Goal: Information Seeking & Learning: Find specific fact

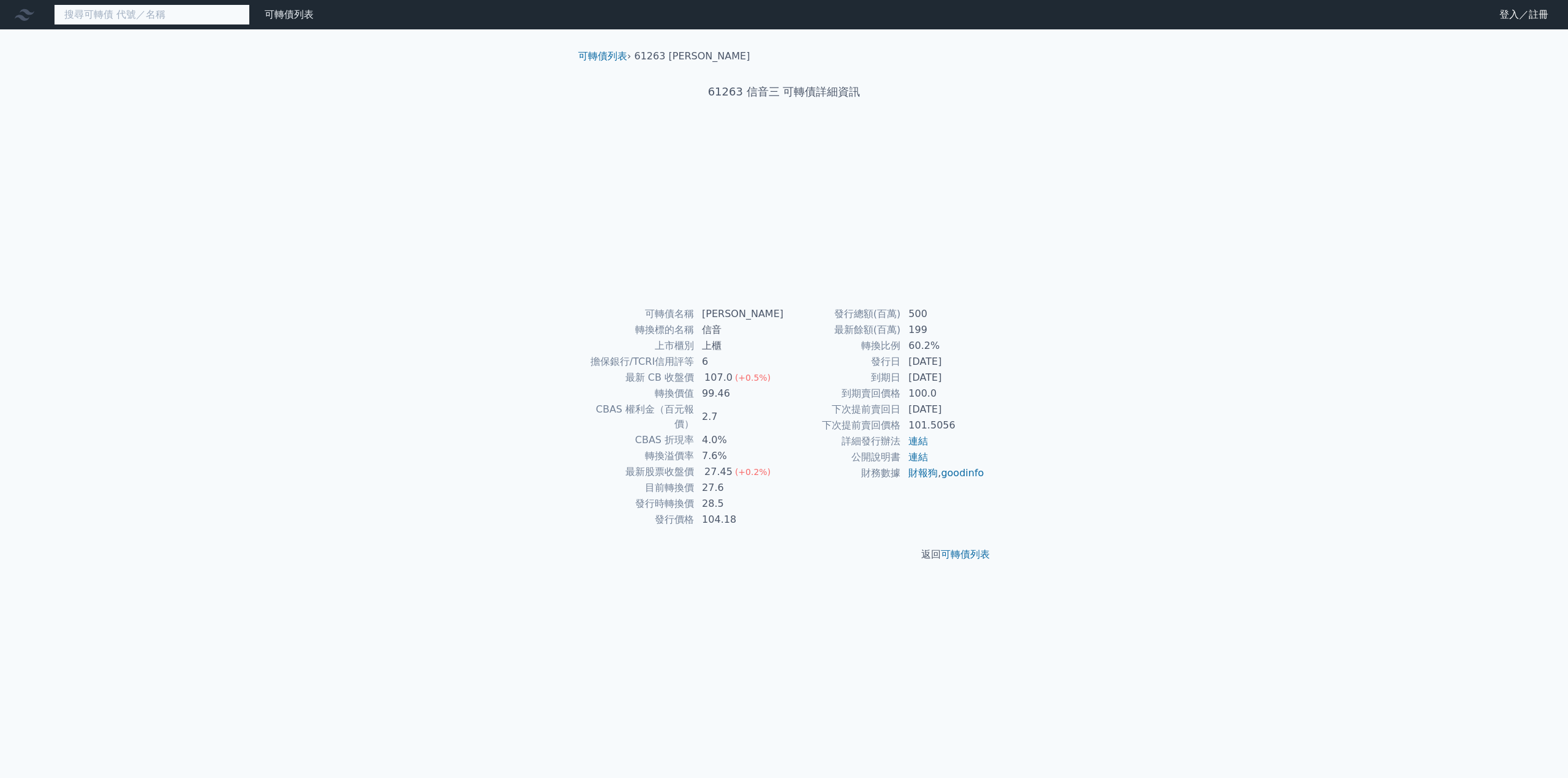
click at [216, 16] on input at bounding box center [152, 15] width 196 height 21
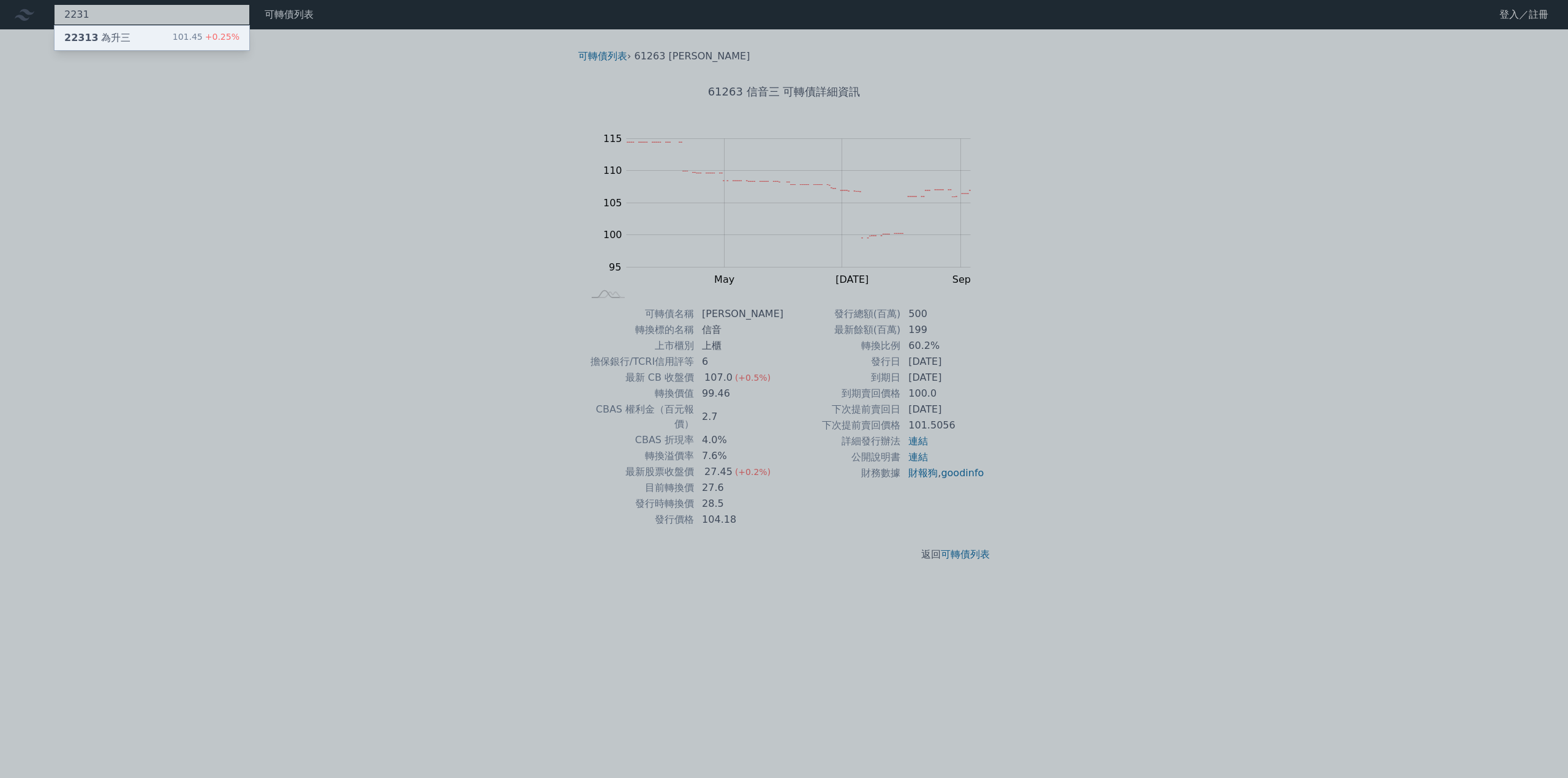
type input "2231"
click at [126, 34] on div "22313 為升三 101.45 +0.25%" at bounding box center [152, 38] width 195 height 24
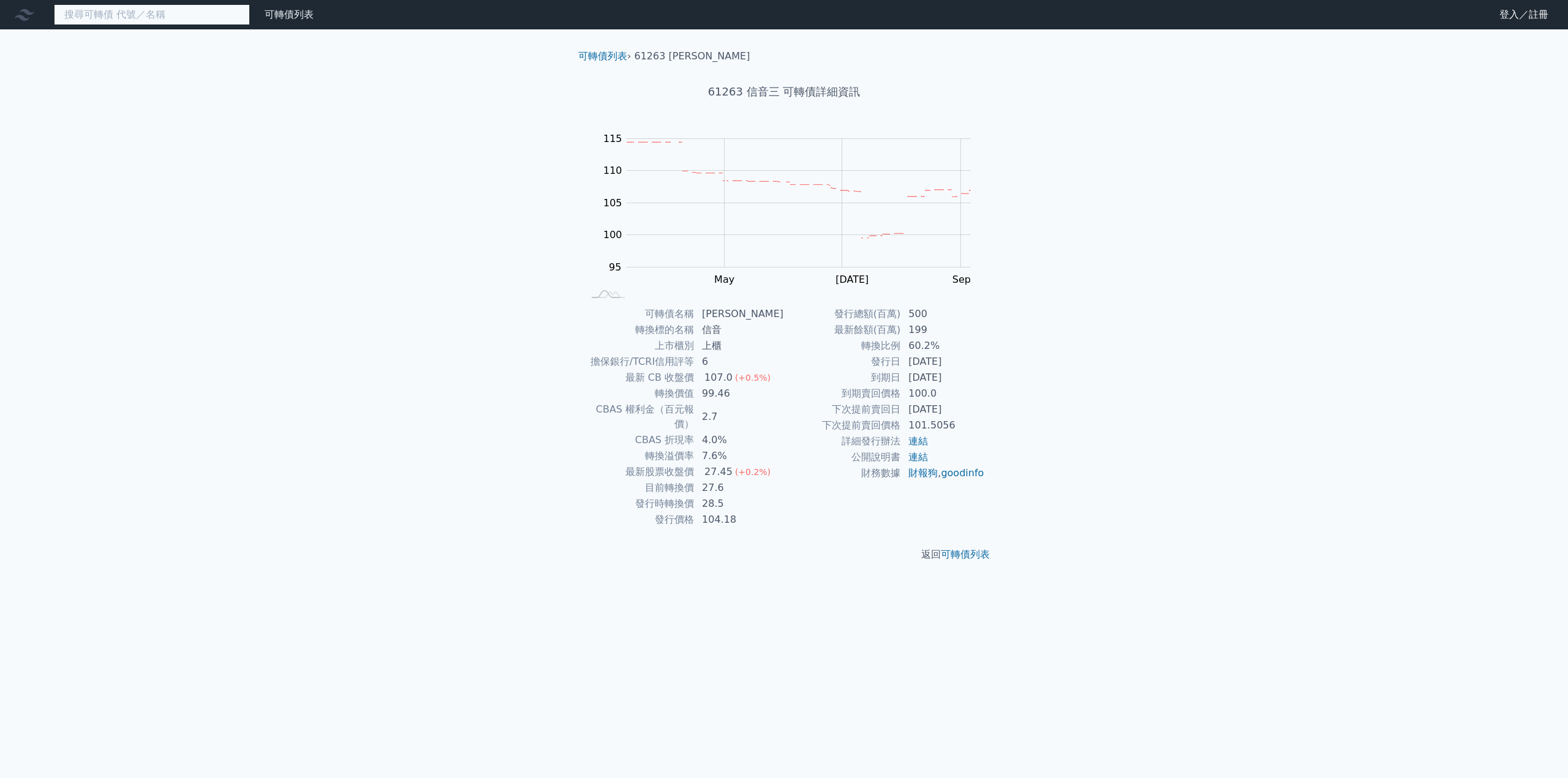
click at [146, 7] on input at bounding box center [152, 15] width 196 height 21
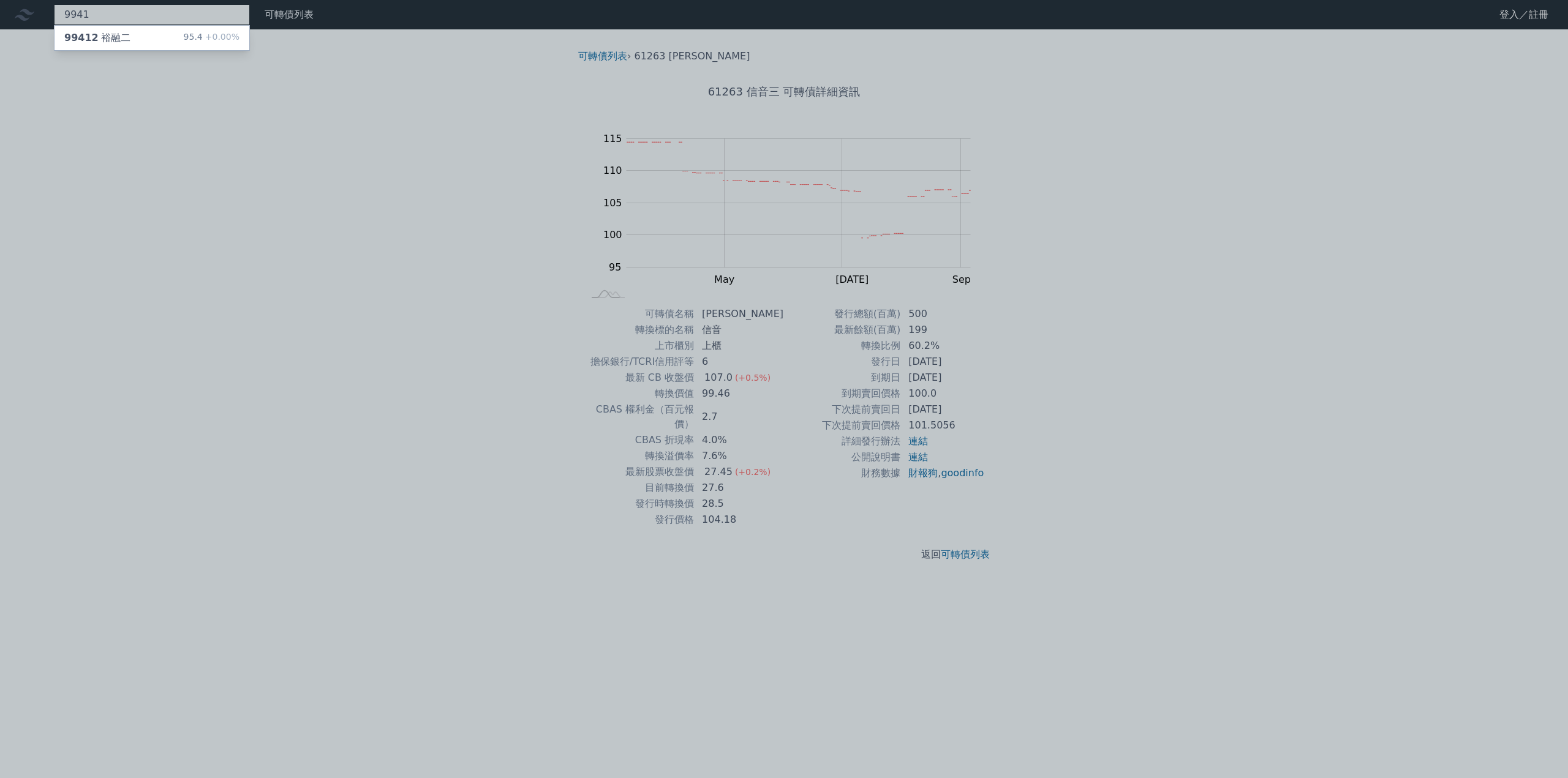
type input "9941"
click at [138, 39] on div "99412 裕融二 95.4 +0.00%" at bounding box center [152, 38] width 195 height 24
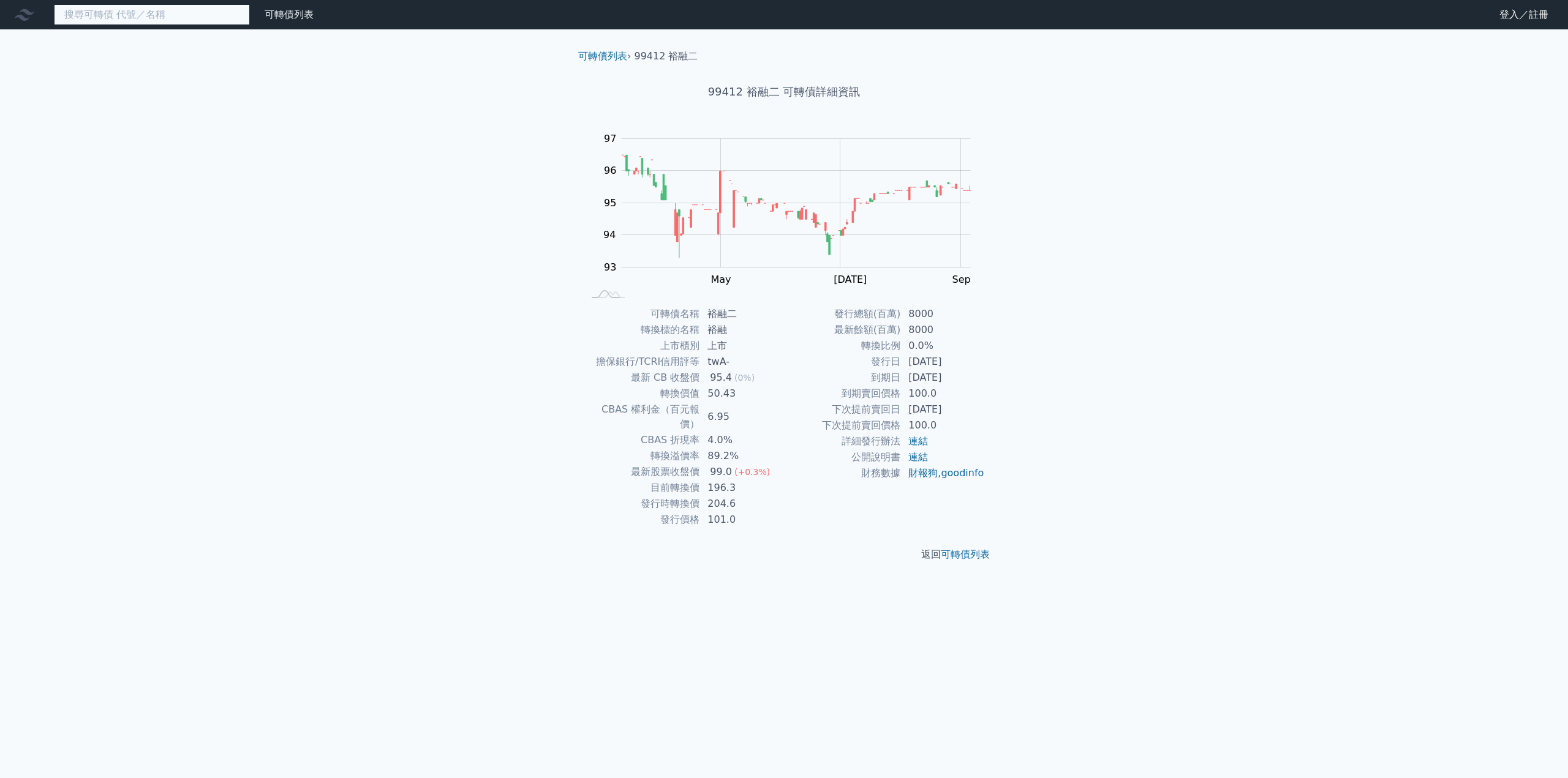
click at [191, 9] on input at bounding box center [152, 15] width 196 height 21
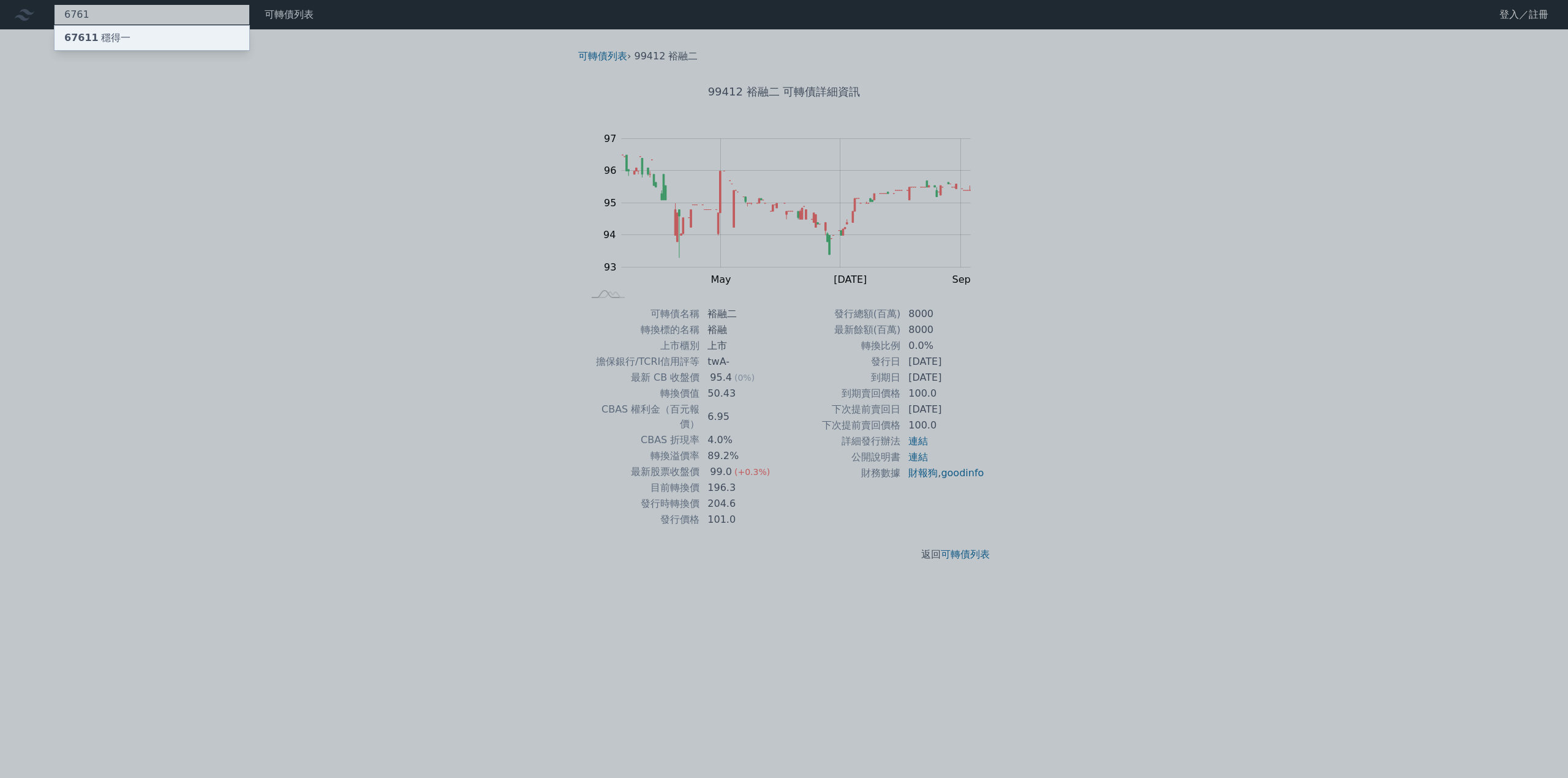
type input "6761"
click at [139, 38] on div "67611 穩得一" at bounding box center [152, 38] width 195 height 24
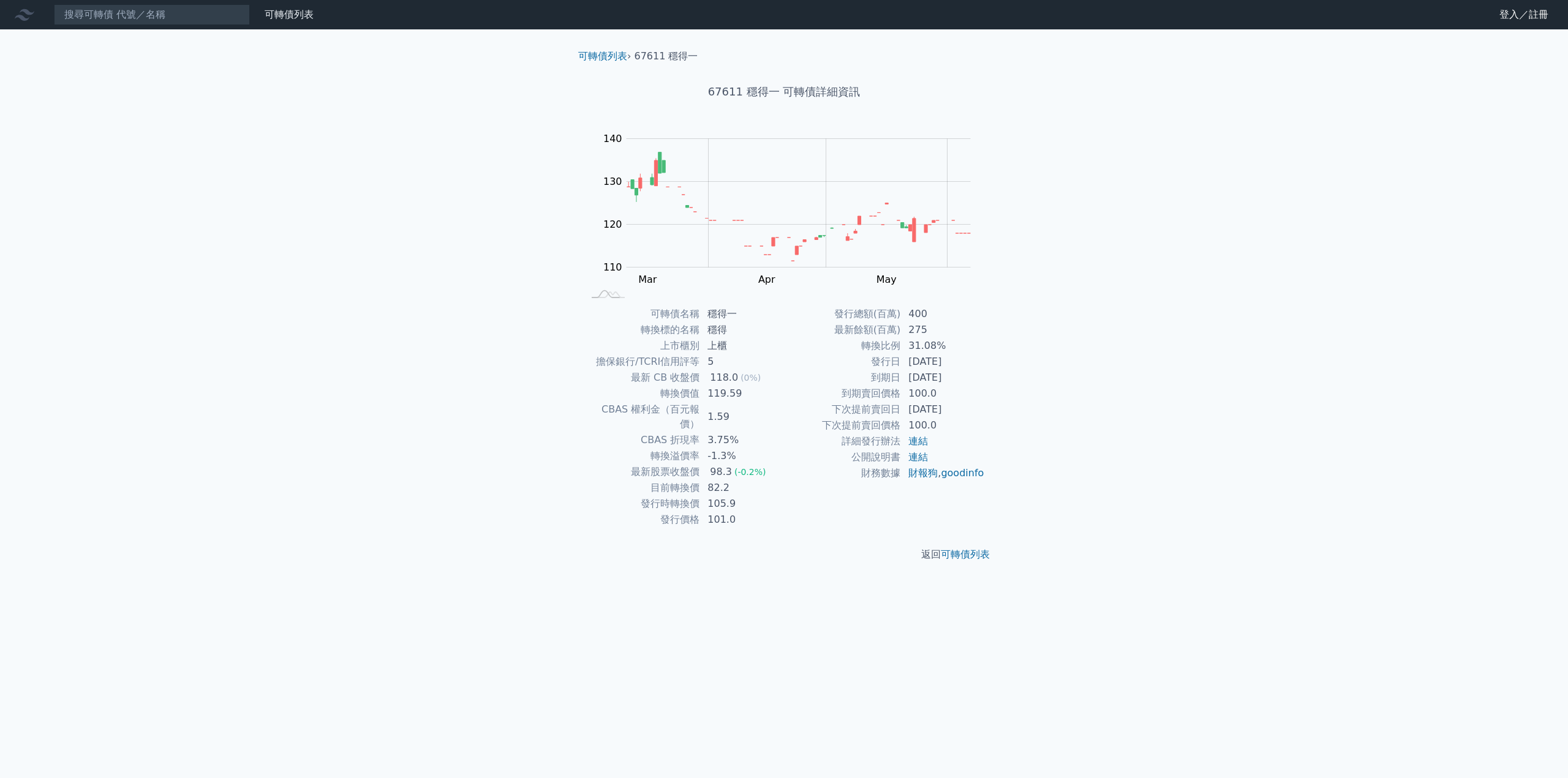
drag, startPoint x: 872, startPoint y: 378, endPoint x: 962, endPoint y: 378, distance: 90.0
click at [962, 378] on tr "到期日 [DATE]" at bounding box center [884, 378] width 201 height 16
copy tr "到期日 [DATE]"
click at [188, 20] on input at bounding box center [152, 15] width 196 height 21
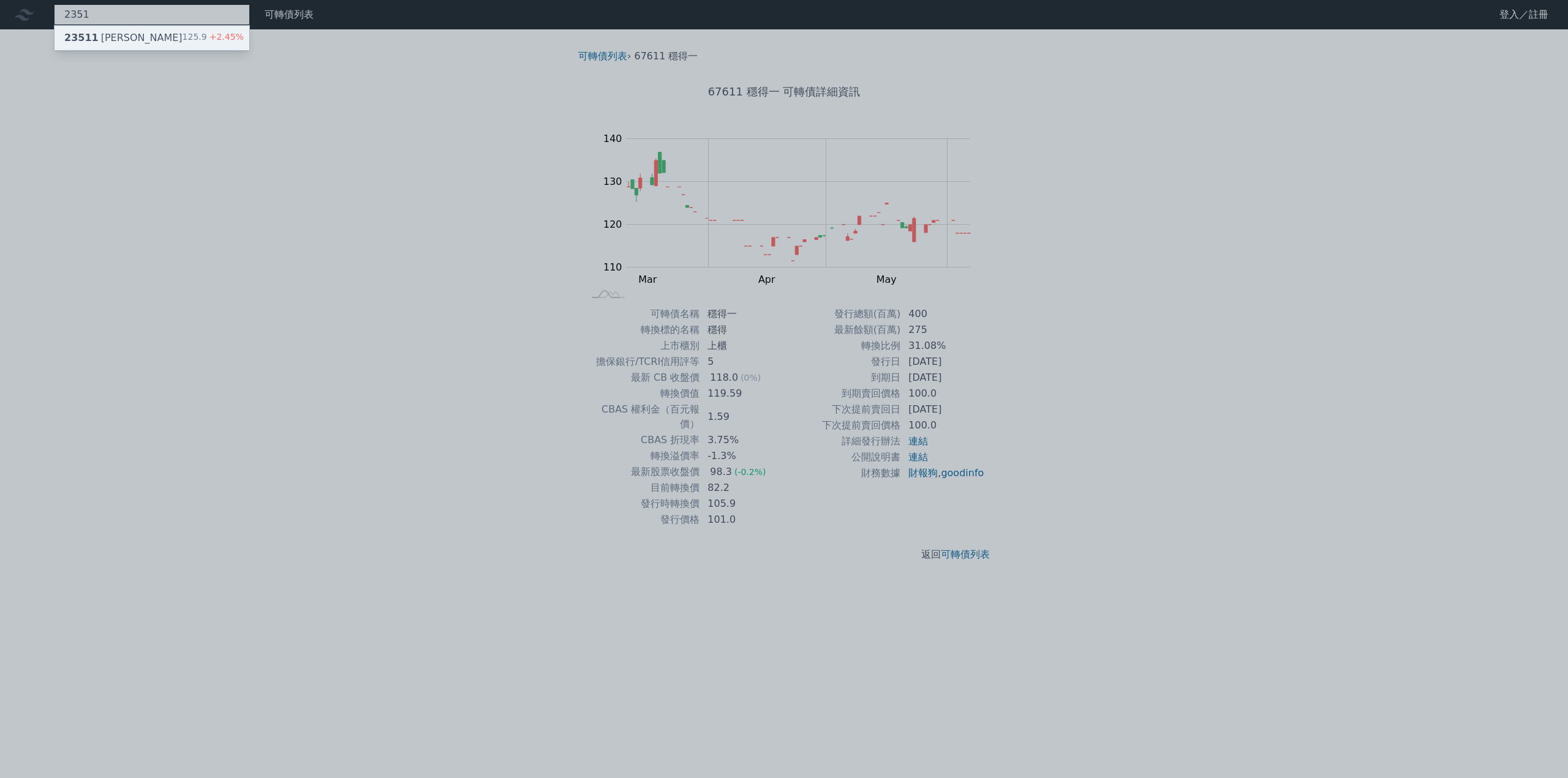
type input "2351"
click at [164, 38] on div "23511 順德一 125.9 +2.45%" at bounding box center [152, 38] width 195 height 24
